Goal: Information Seeking & Learning: Learn about a topic

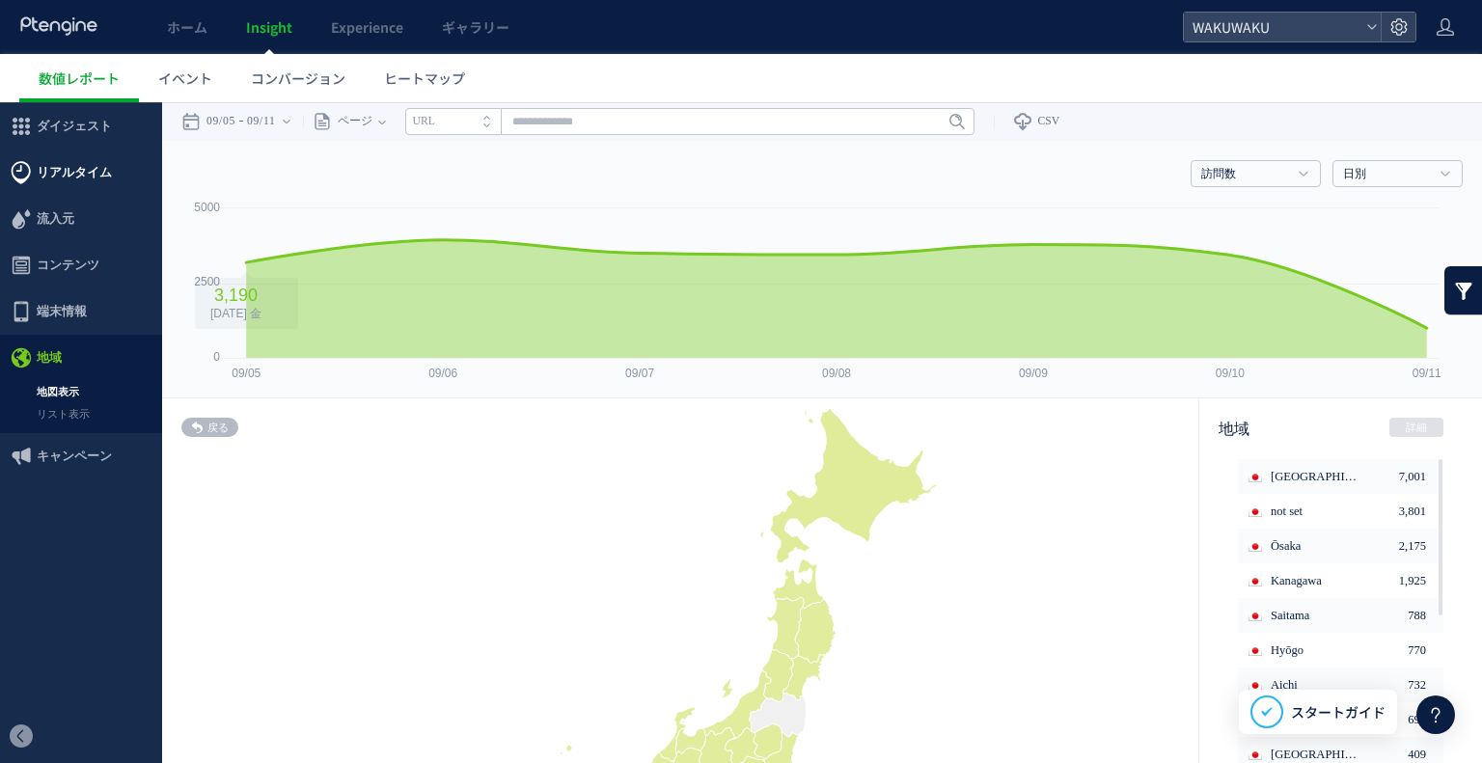
scroll to position [193, 0]
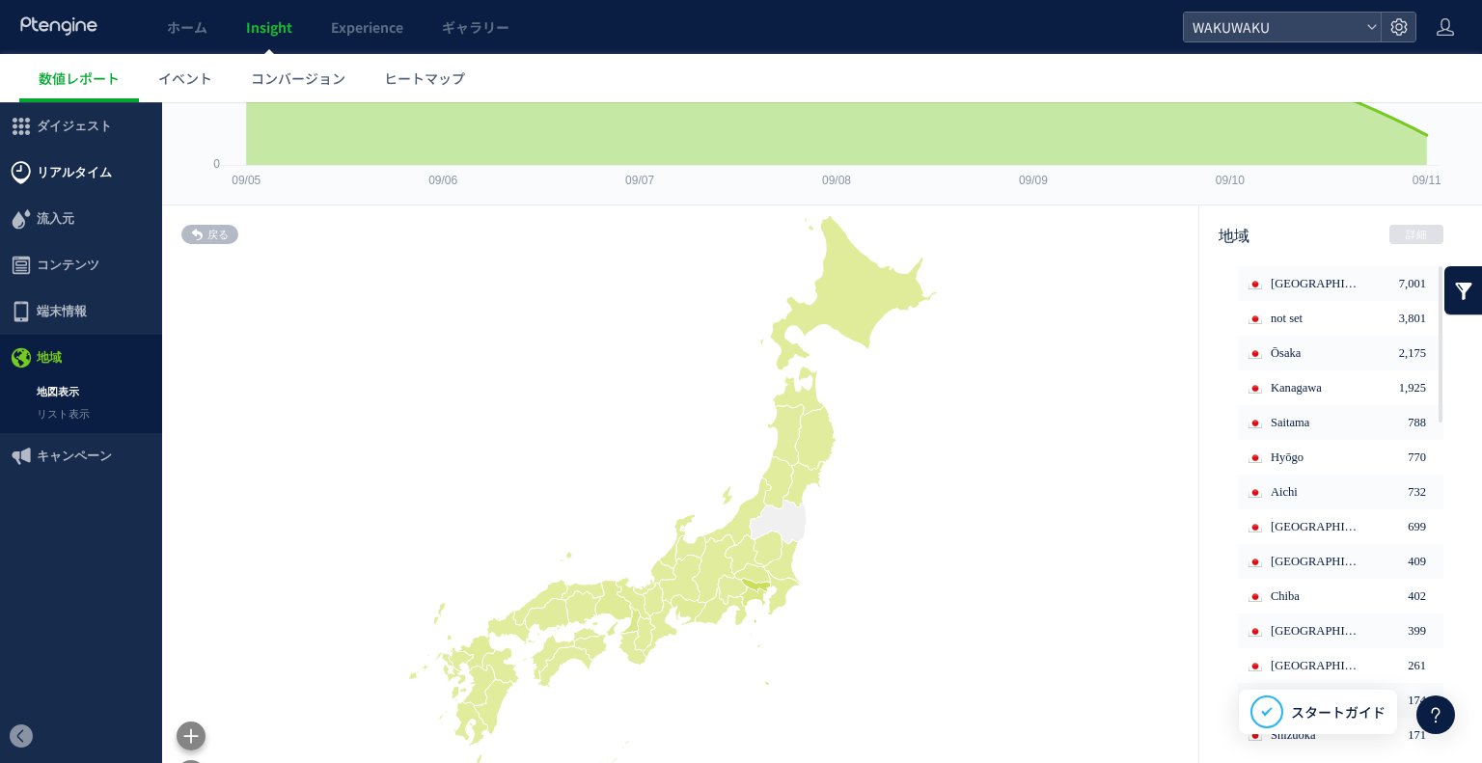
click at [104, 179] on span "リアルタイム" at bounding box center [74, 173] width 75 height 46
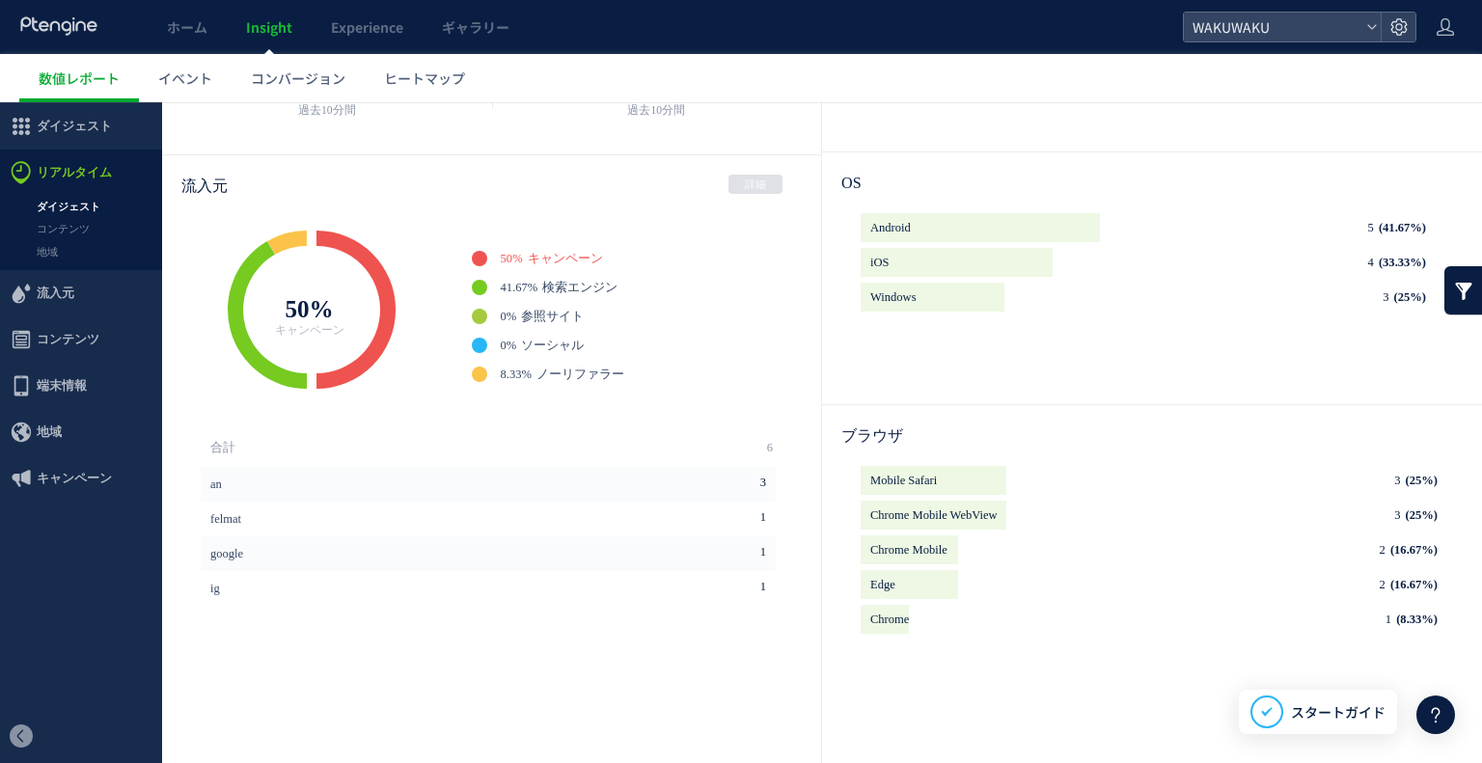
click at [89, 210] on link "ダイジェスト" at bounding box center [81, 207] width 162 height 22
click at [74, 227] on link "コンテンツ" at bounding box center [81, 229] width 162 height 22
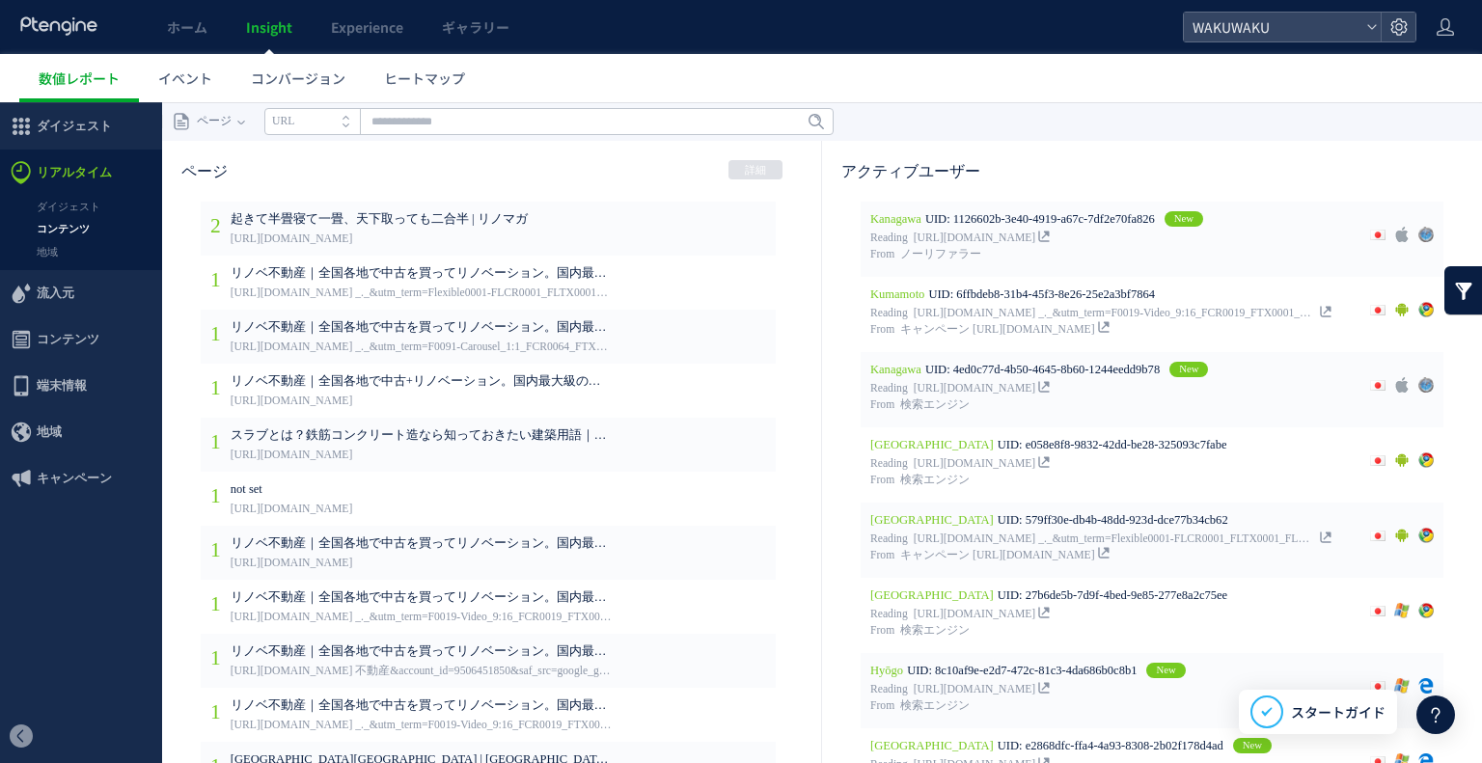
click at [75, 224] on link "コンテンツ" at bounding box center [81, 229] width 162 height 22
click at [65, 246] on link "地域" at bounding box center [81, 252] width 162 height 22
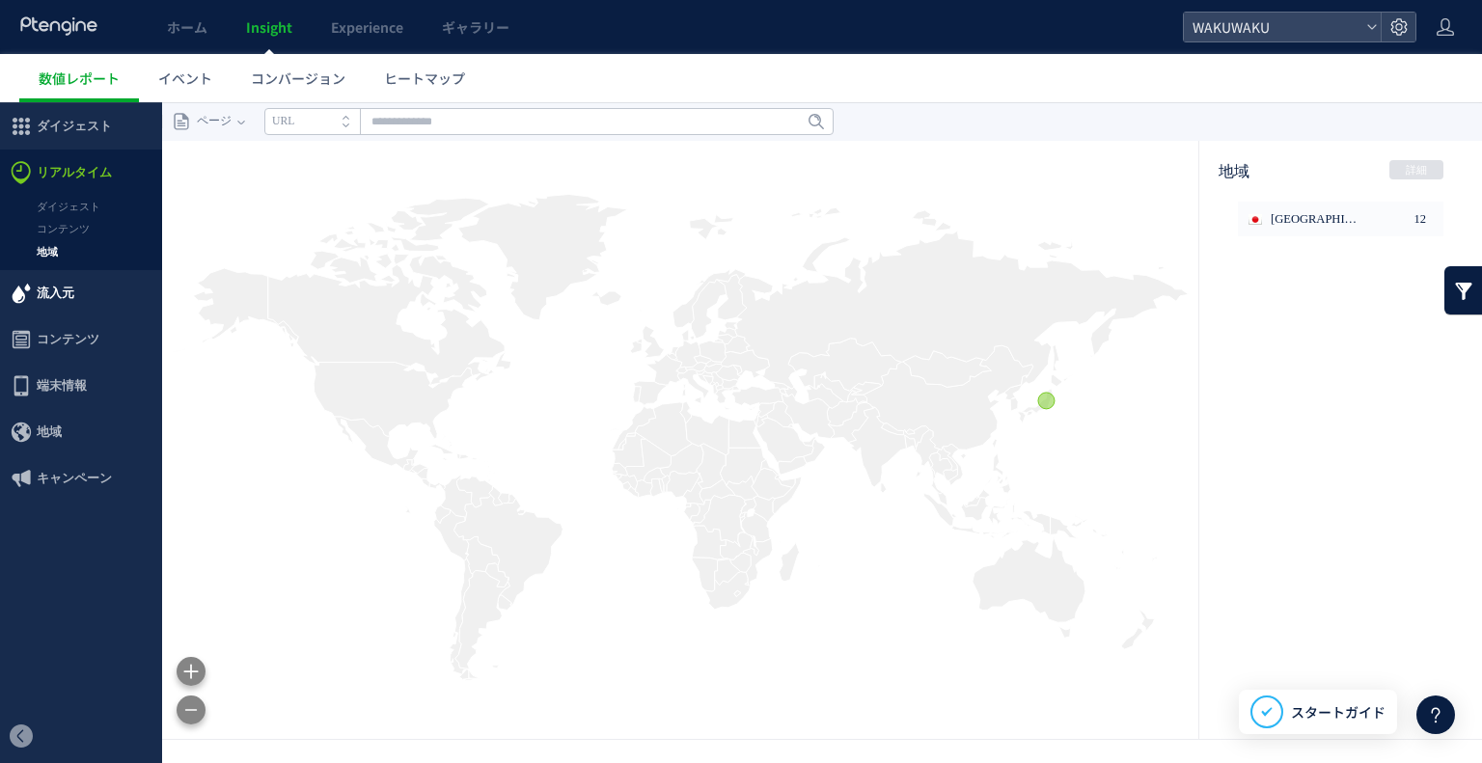
click at [48, 292] on span "流入元" at bounding box center [56, 293] width 38 height 46
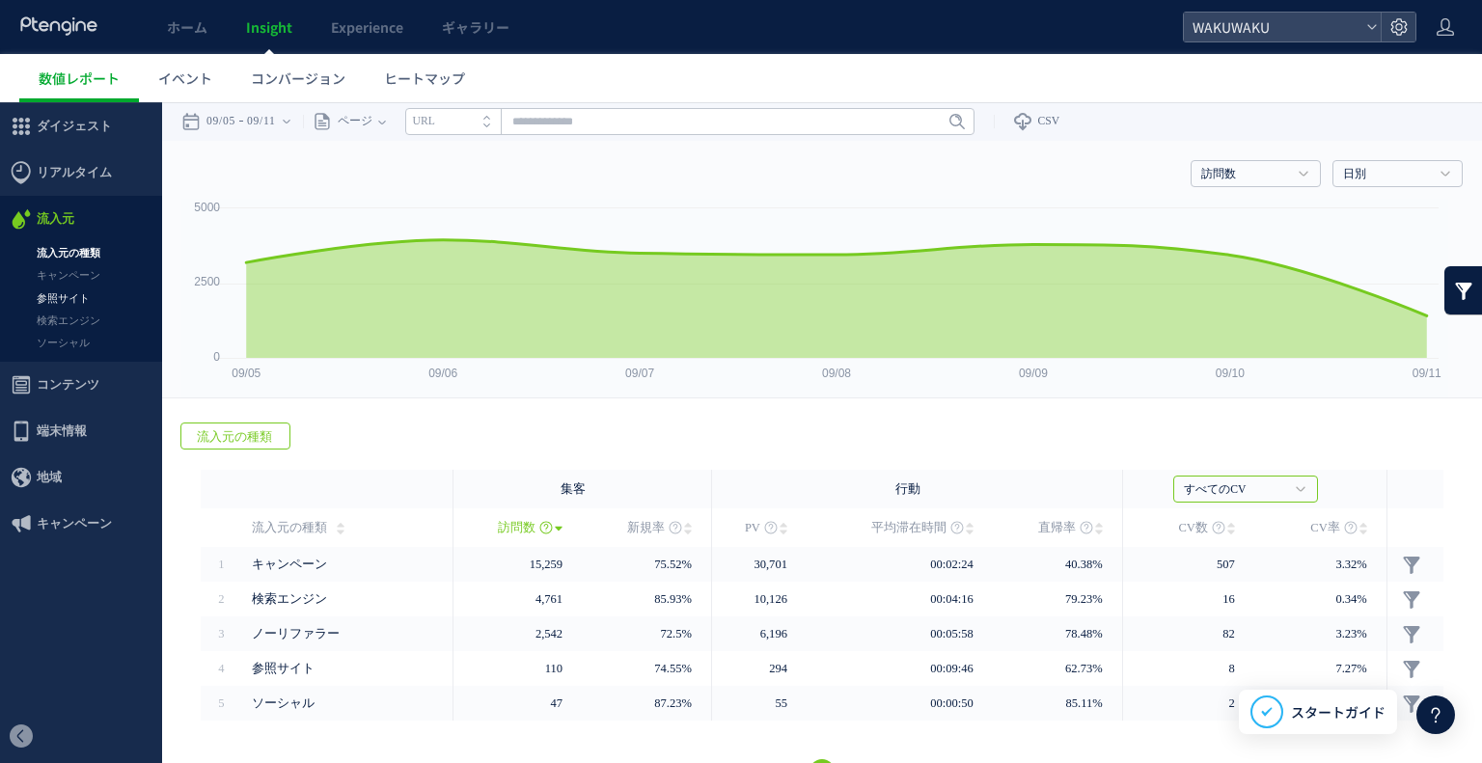
click at [50, 296] on link "参照サイト" at bounding box center [81, 299] width 162 height 22
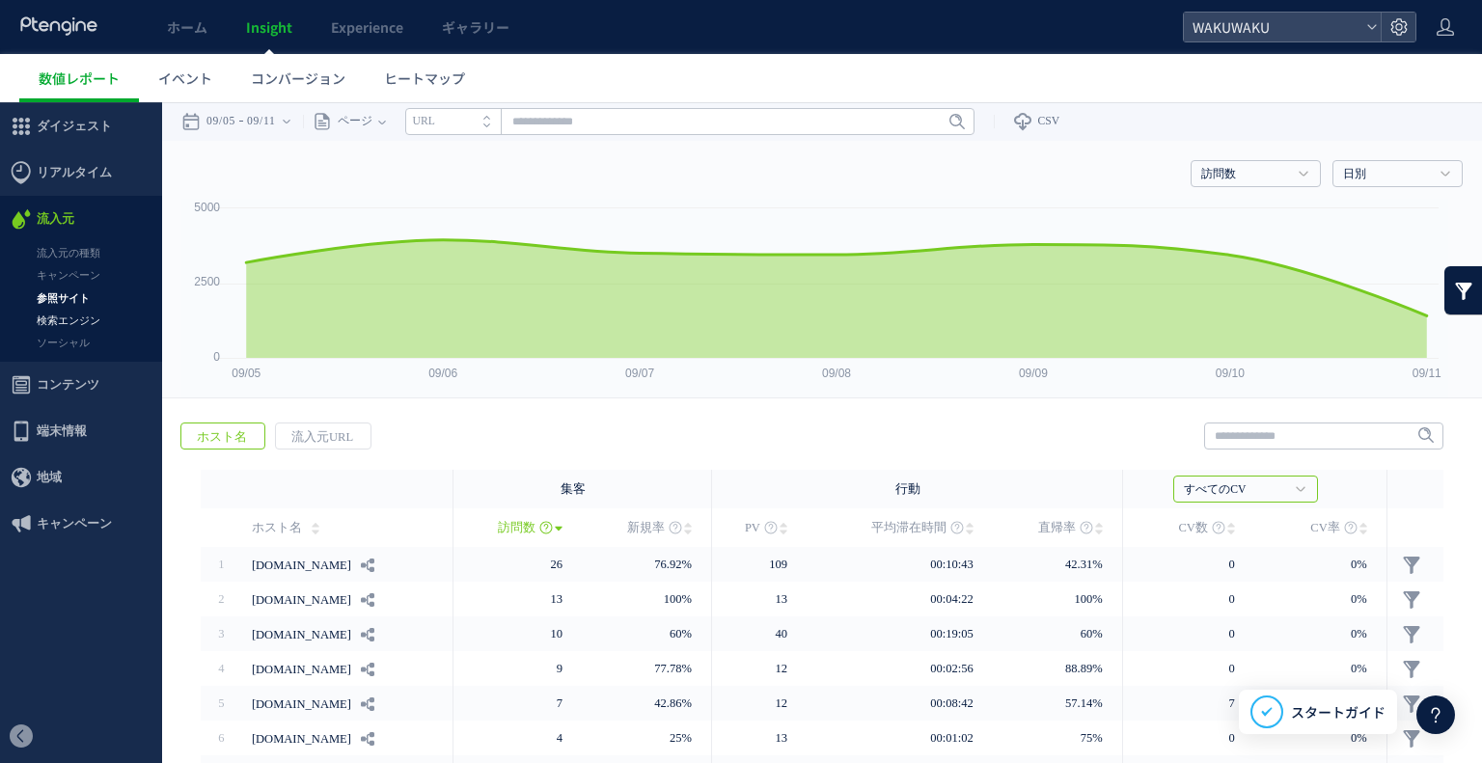
click at [61, 316] on link "検索エンジン" at bounding box center [81, 321] width 162 height 22
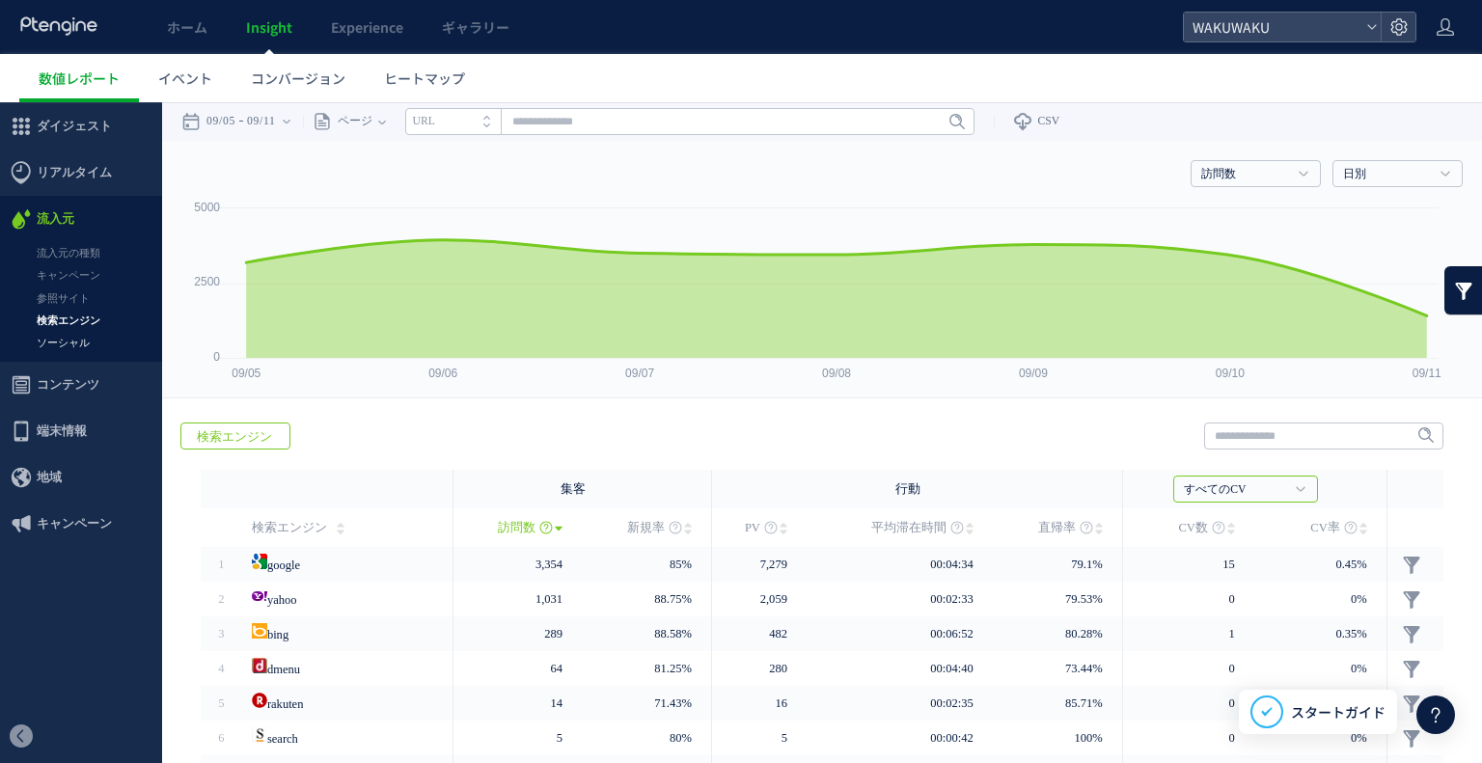
click at [62, 336] on link "ソーシャル" at bounding box center [81, 343] width 162 height 22
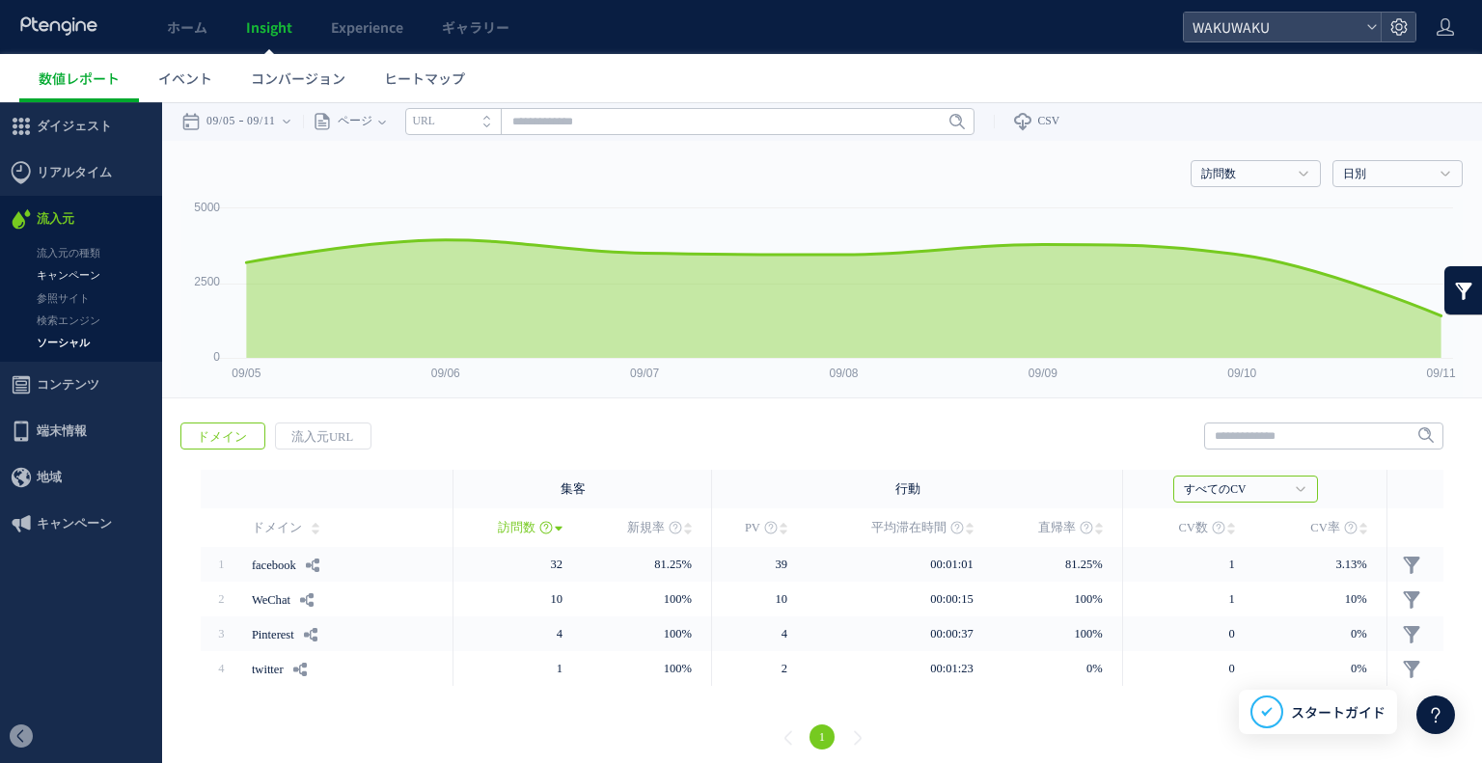
click at [69, 272] on link "キャンペーン" at bounding box center [81, 275] width 162 height 22
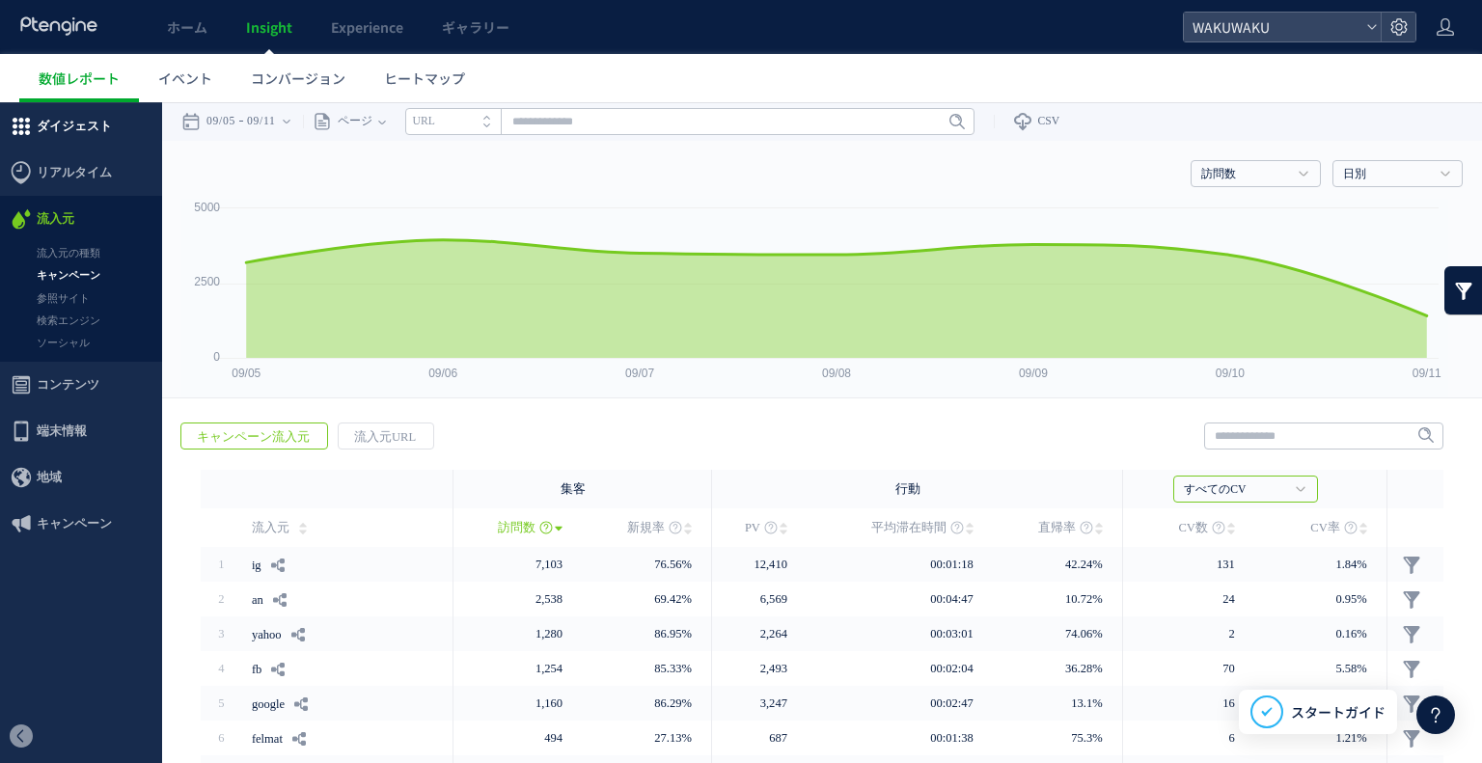
click at [79, 117] on span "ダイジェスト" at bounding box center [74, 126] width 75 height 46
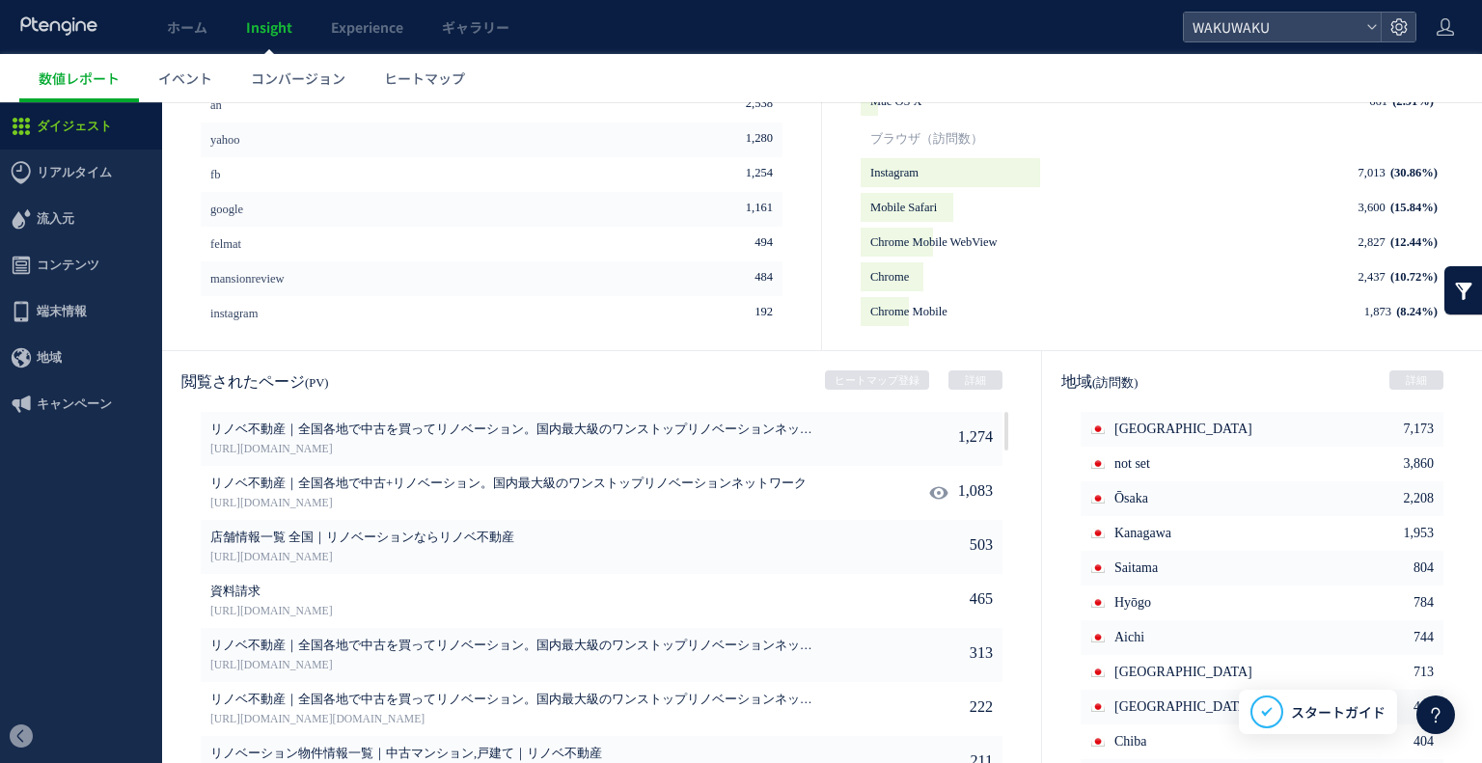
scroll to position [953, 0]
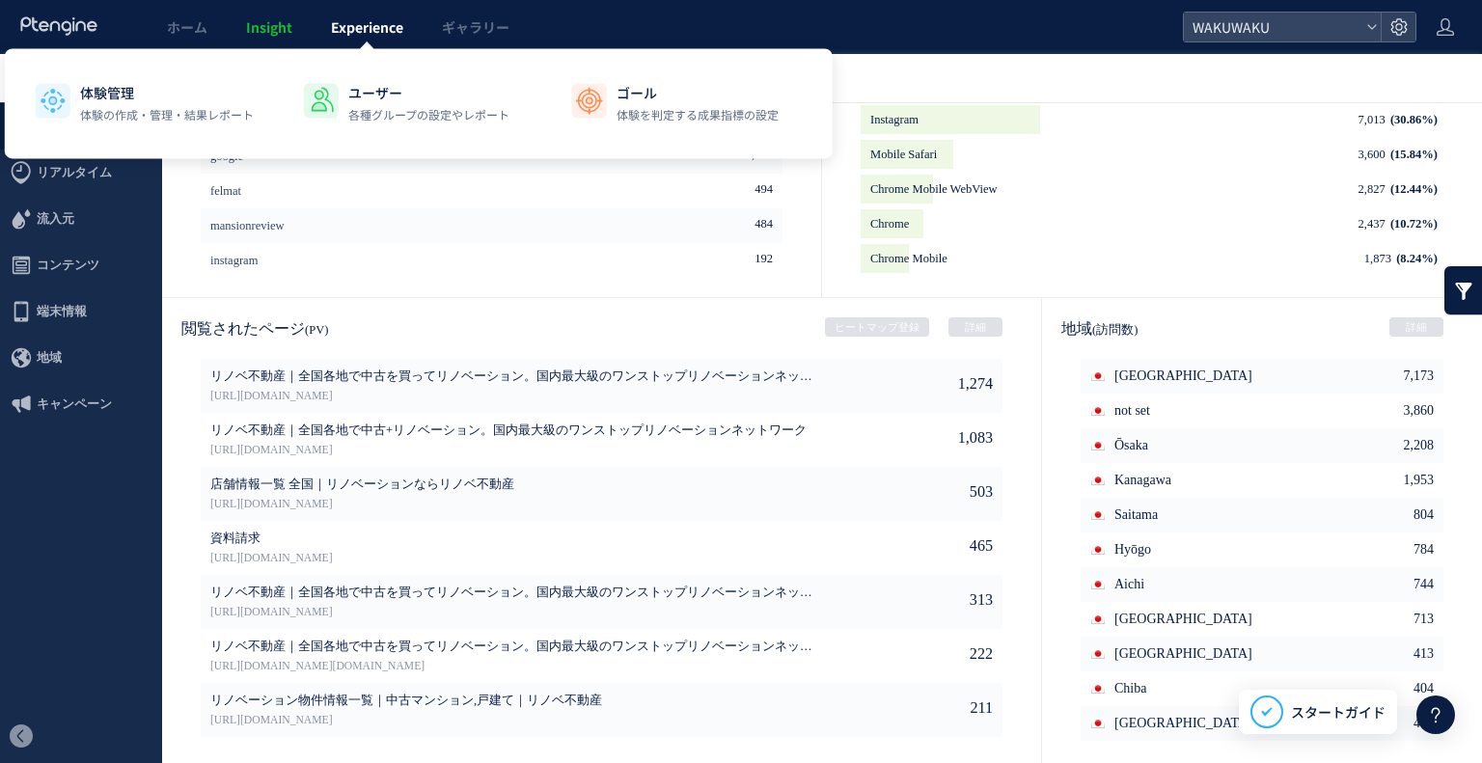
click at [392, 21] on span "Experience" at bounding box center [367, 26] width 72 height 19
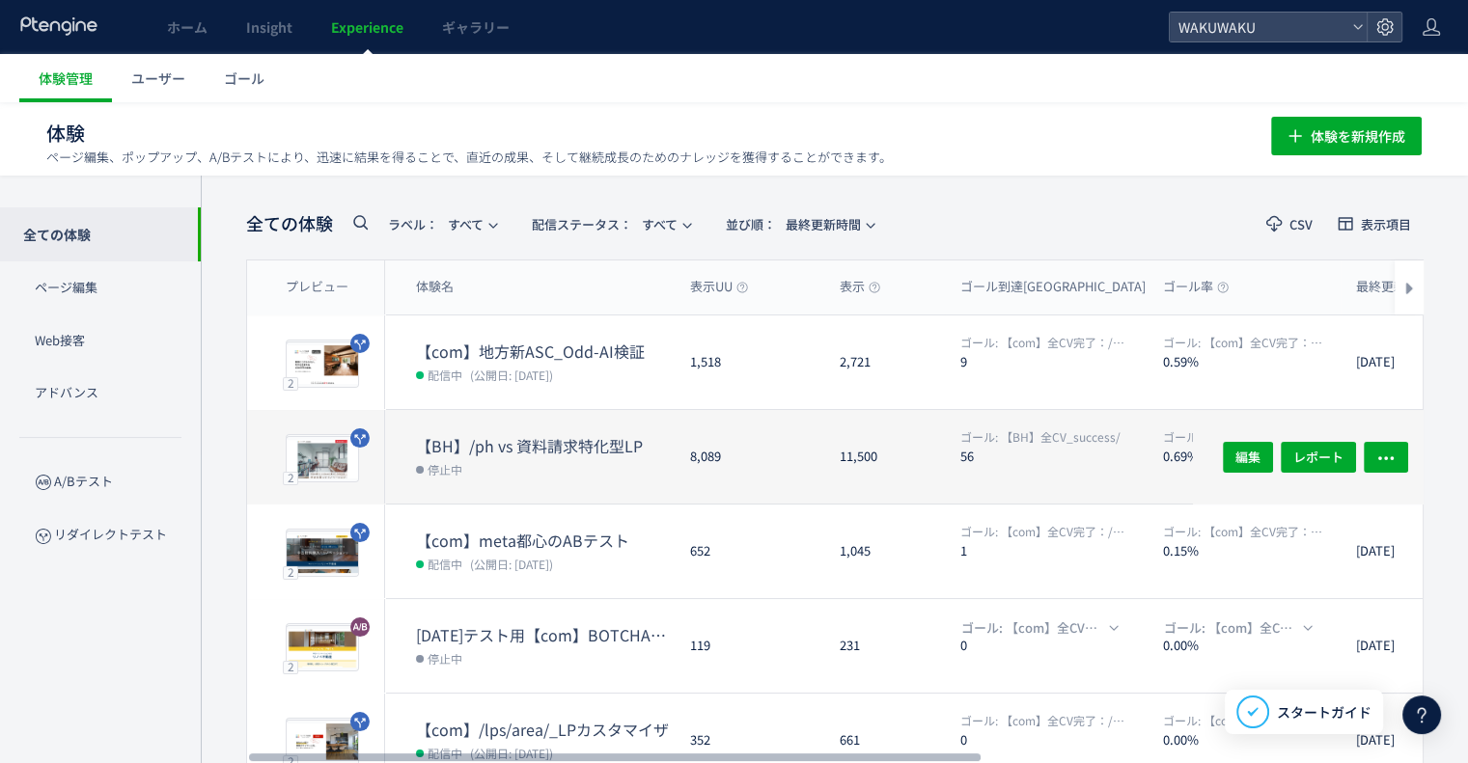
click at [589, 439] on dt "【BH】/ph vs 資料請求特化型LP" at bounding box center [545, 446] width 259 height 22
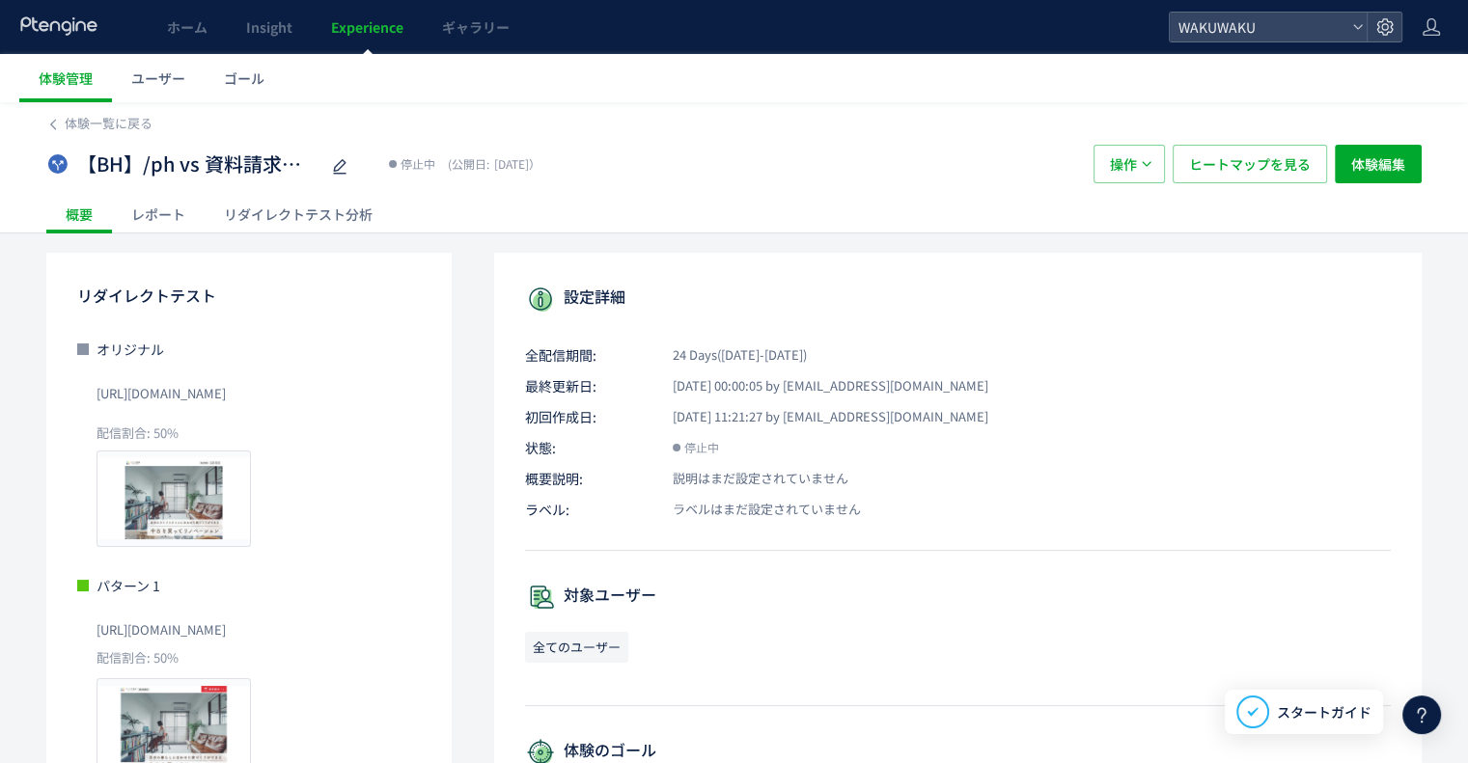
click at [150, 215] on div "レポート" at bounding box center [158, 214] width 93 height 39
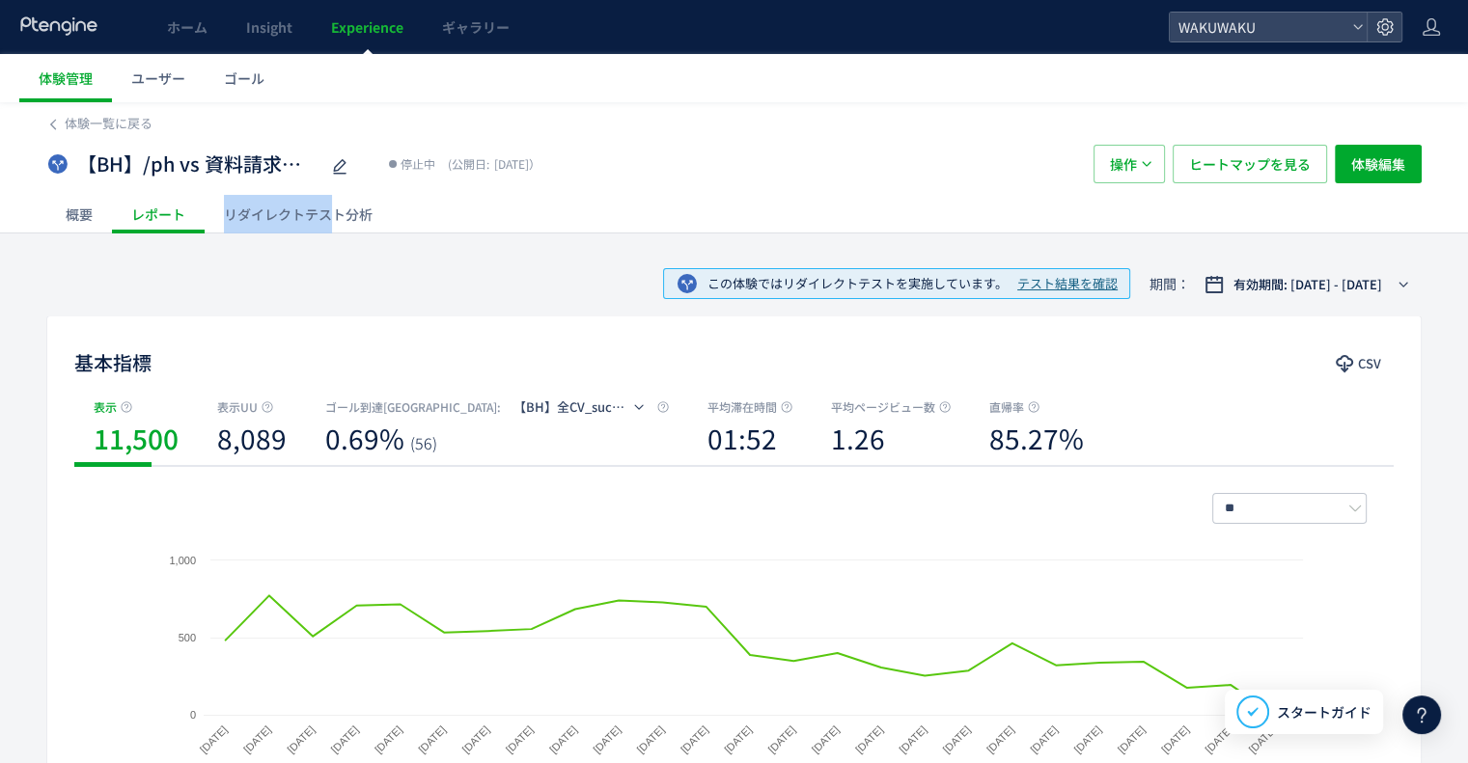
drag, startPoint x: 326, startPoint y: 214, endPoint x: 323, endPoint y: 195, distance: 19.5
click at [323, 195] on div "リダイレクトテスト分析" at bounding box center [298, 214] width 187 height 39
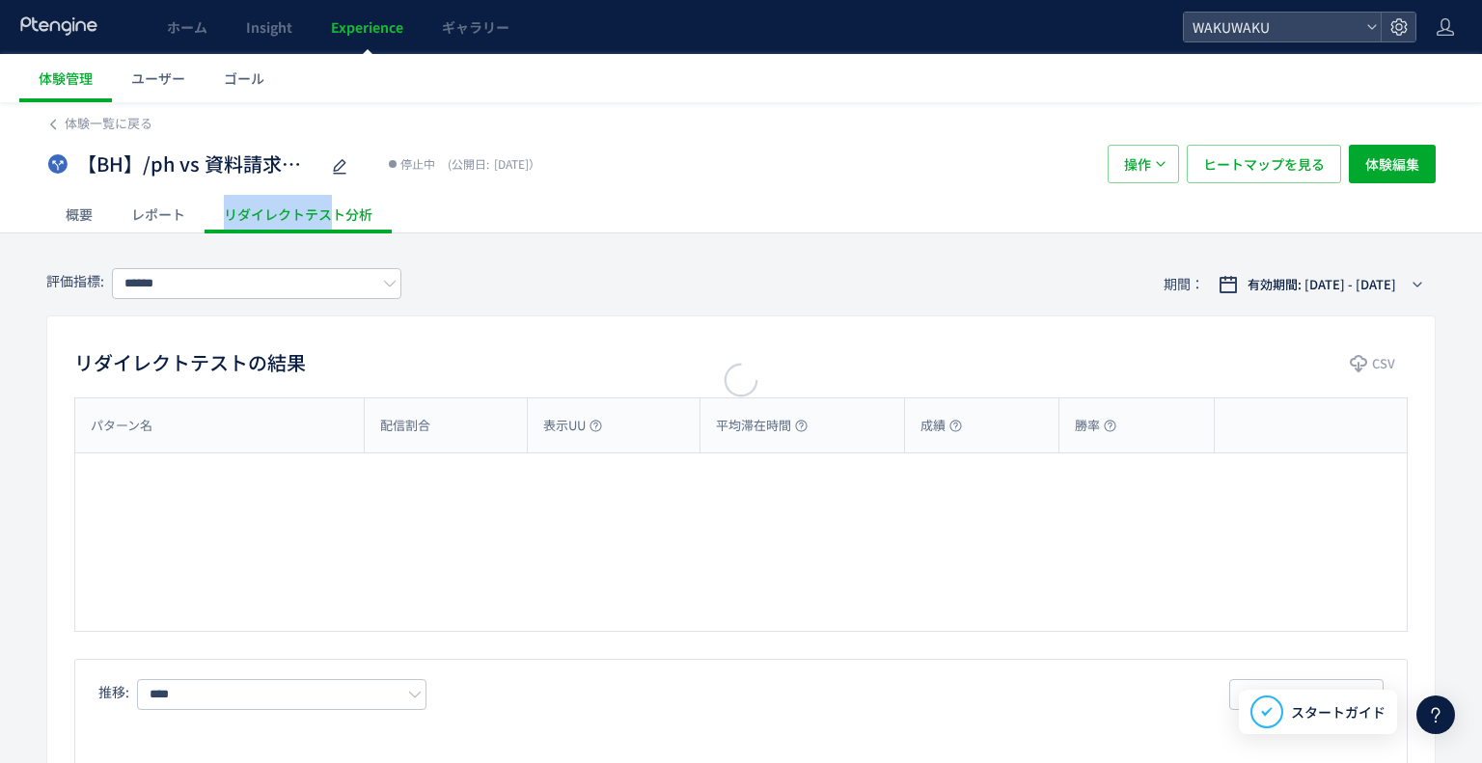
type input "**********"
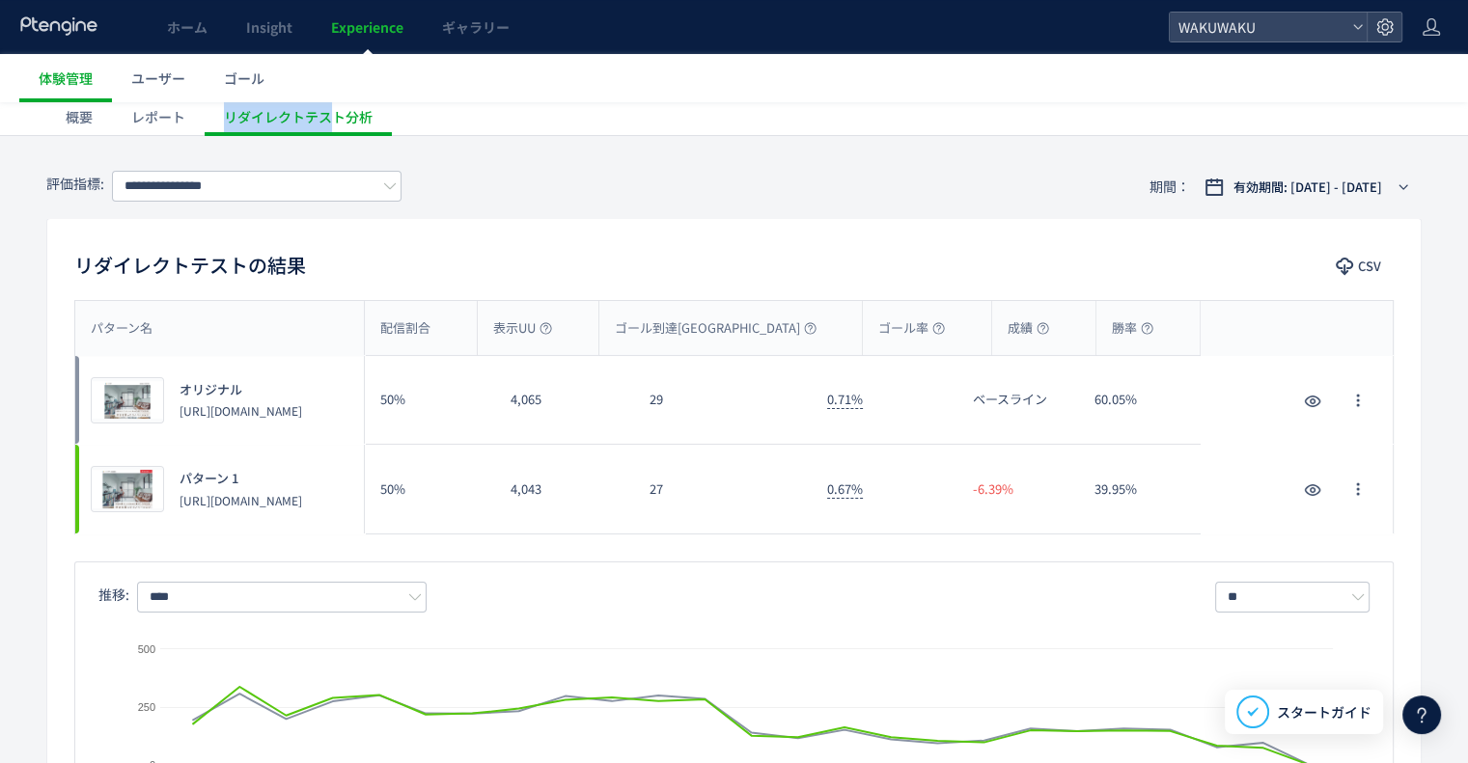
scroll to position [193, 0]
